Goal: Ask a question

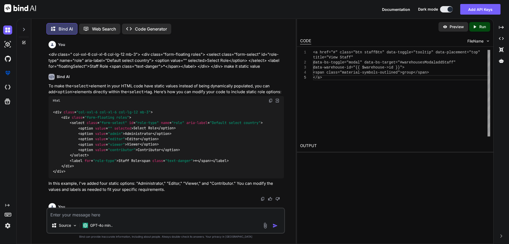
scroll to position [20358, 0]
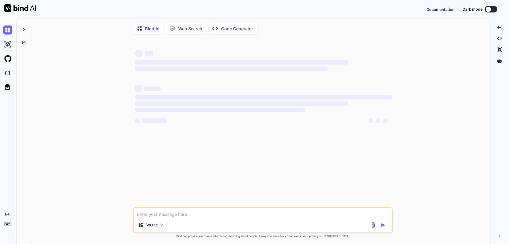
type textarea "x"
click at [494, 8] on button at bounding box center [491, 9] width 13 height 6
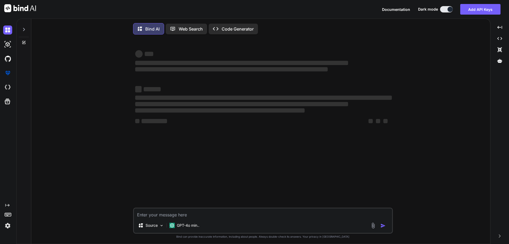
click at [141, 216] on textarea at bounding box center [263, 213] width 258 height 10
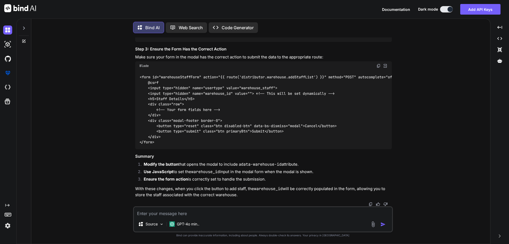
scroll to position [6899, 0]
click at [152, 212] on textarea at bounding box center [263, 212] width 258 height 10
paste textarea "parulk2@chetu.com"
type textarea "parulk2@chetu.com"
click at [383, 224] on img "button" at bounding box center [382, 223] width 5 height 5
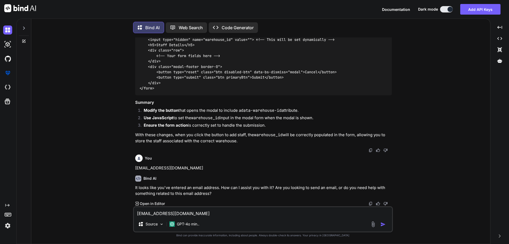
scroll to position [6953, 0]
click at [148, 212] on textarea "parulk2@chetu.com" at bounding box center [263, 212] width 258 height 10
paste textarea "How does ChatGPT differ from traditional NLP models like BERT?"
type textarea "How does ChatGPT differ from traditional NLP models like BERT?"
click at [382, 225] on img "button" at bounding box center [382, 223] width 5 height 5
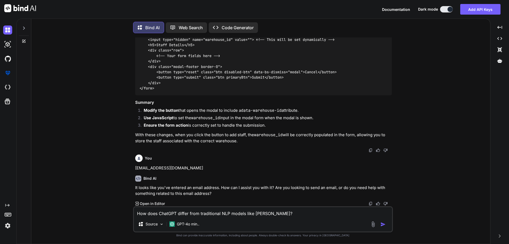
scroll to position [7009, 0]
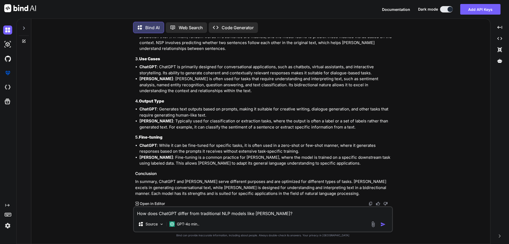
click at [419, 92] on div "You Bind AI To ensure that when you add a staff member to a specific warehouse …" at bounding box center [263, 140] width 455 height 206
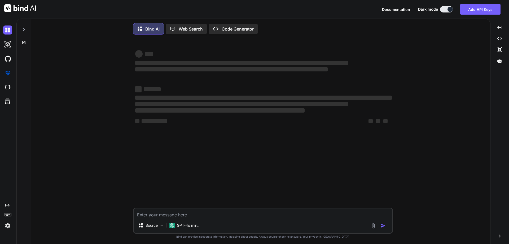
type textarea "x"
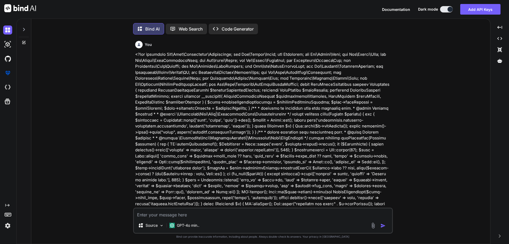
scroll to position [3, 0]
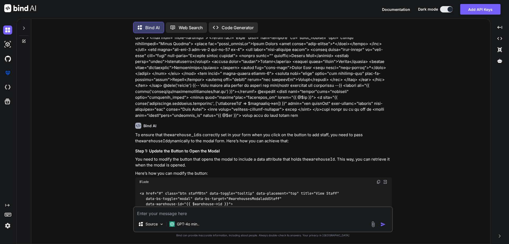
click at [150, 213] on textarea at bounding box center [263, 212] width 258 height 10
